Goal: Transaction & Acquisition: Purchase product/service

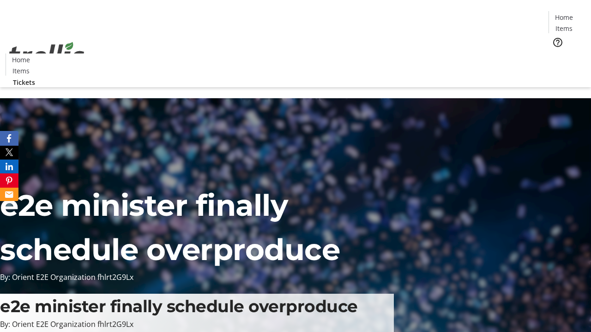
click at [556, 54] on span "Tickets" at bounding box center [567, 59] width 22 height 10
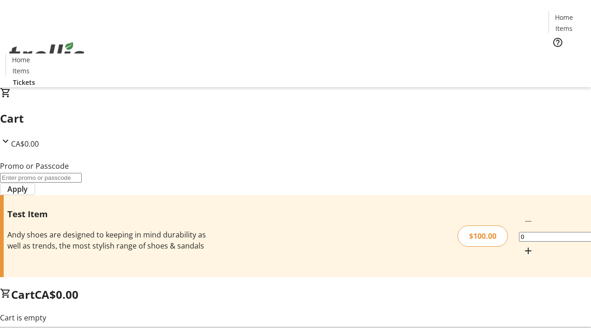
click at [522, 245] on mat-icon "Increment by one" at bounding box center [527, 250] width 11 height 11
type input "1"
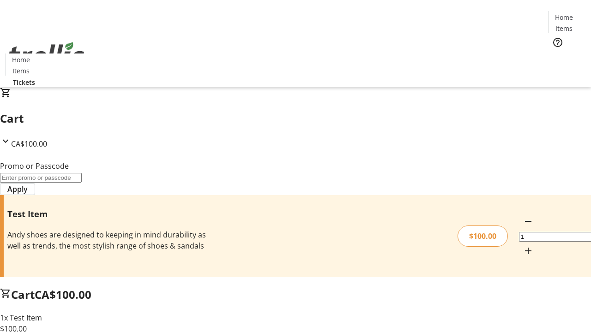
type input "FLAT"
